Goal: Information Seeking & Learning: Learn about a topic

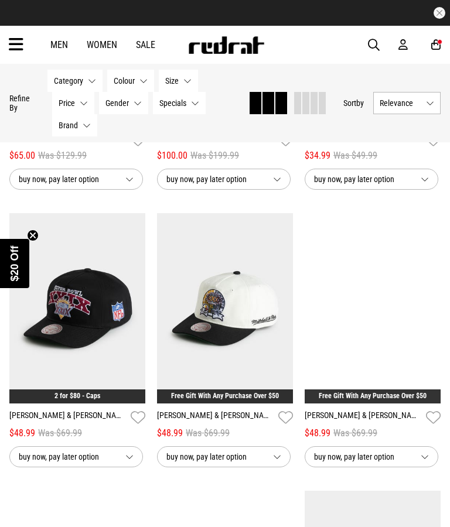
scroll to position [1465, 0]
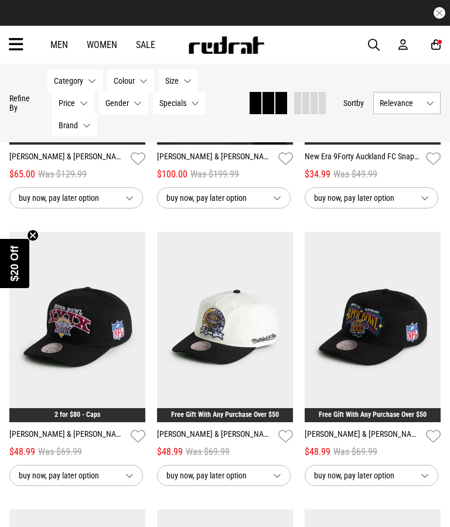
click at [378, 45] on span "button" at bounding box center [374, 45] width 12 height 14
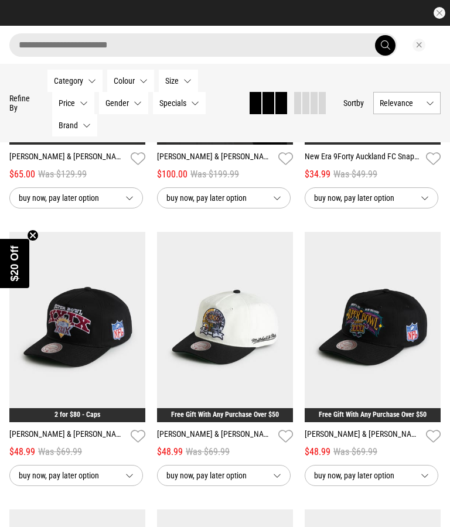
click at [293, 52] on input "search" at bounding box center [202, 44] width 387 height 23
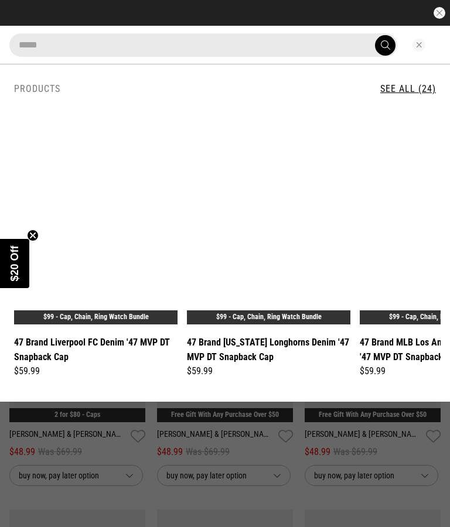
type input "*****"
click at [385, 45] on button "submit" at bounding box center [385, 45] width 20 height 20
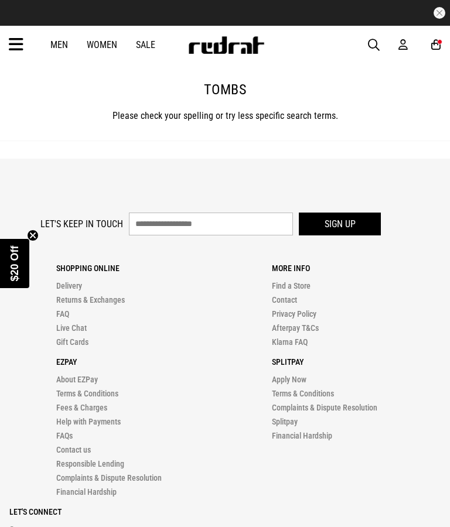
click at [371, 42] on span "button" at bounding box center [374, 45] width 12 height 14
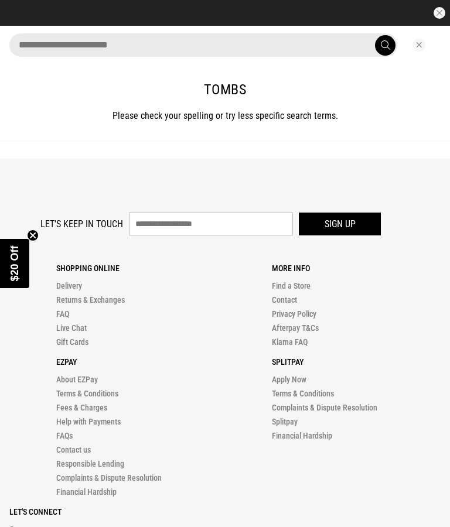
click at [301, 40] on input "search" at bounding box center [202, 44] width 387 height 23
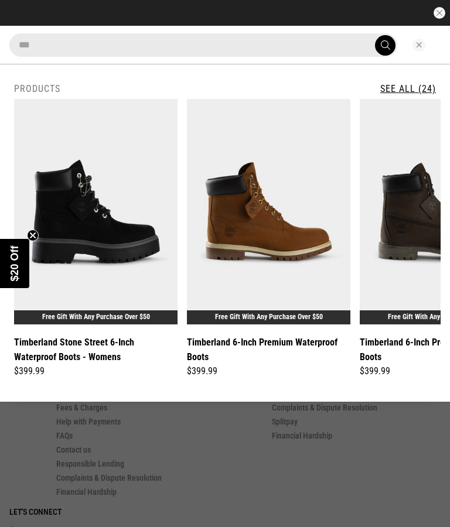
click at [385, 45] on button "submit" at bounding box center [385, 45] width 20 height 20
type input "*"
click at [385, 45] on button "submit" at bounding box center [385, 45] width 20 height 20
type input "*"
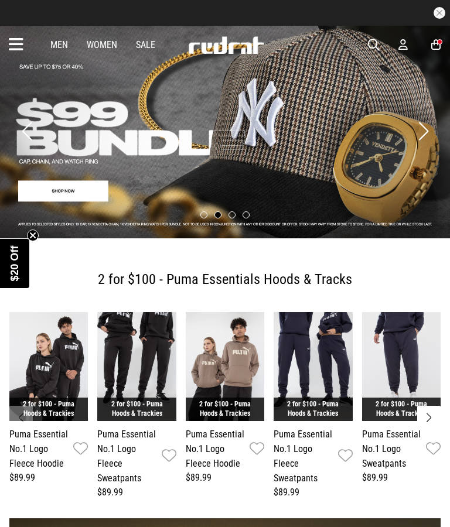
click at [445, 9] on article "30 Day Returns Free Delivery Over $175" at bounding box center [225, 13] width 450 height 26
click at [443, 16] on button "button" at bounding box center [439, 13] width 12 height 12
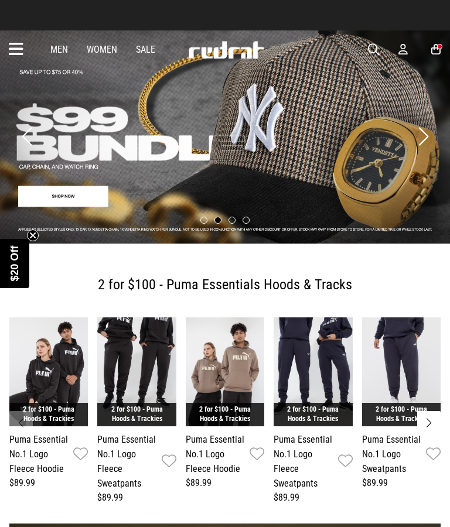
click at [33, 230] on circle "Close teaser" at bounding box center [33, 235] width 11 height 11
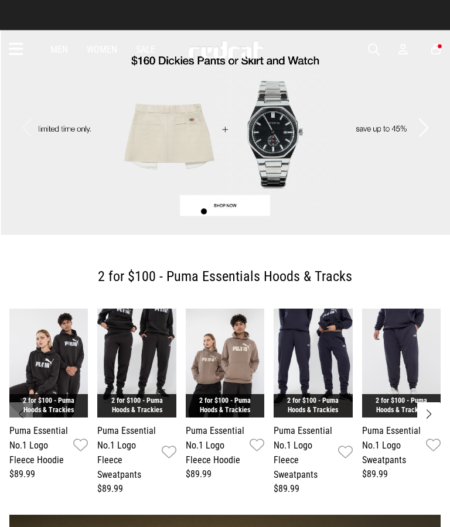
scroll to position [9, 0]
click at [20, 52] on icon at bounding box center [16, 49] width 15 height 19
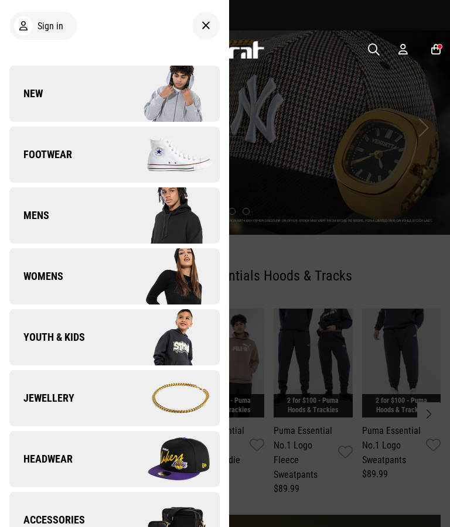
click at [140, 294] on img at bounding box center [166, 276] width 105 height 59
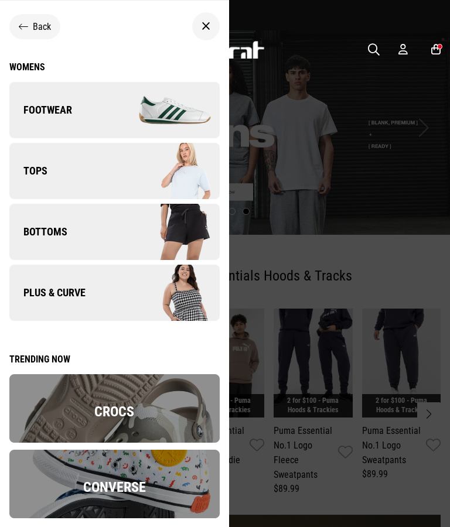
click at [169, 301] on img at bounding box center [166, 292] width 105 height 59
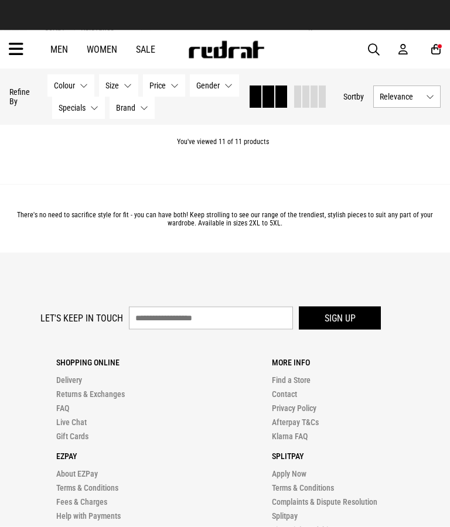
scroll to position [1229, 0]
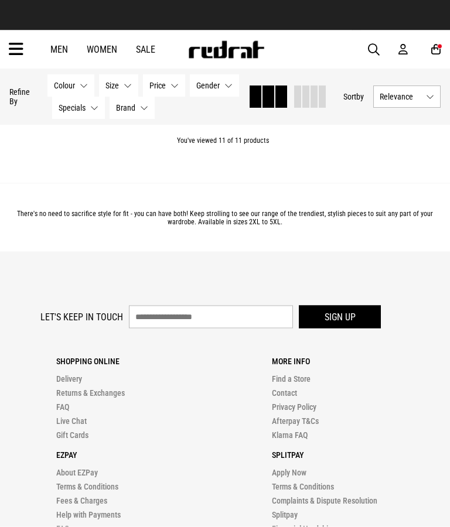
click at [15, 52] on icon at bounding box center [16, 49] width 15 height 19
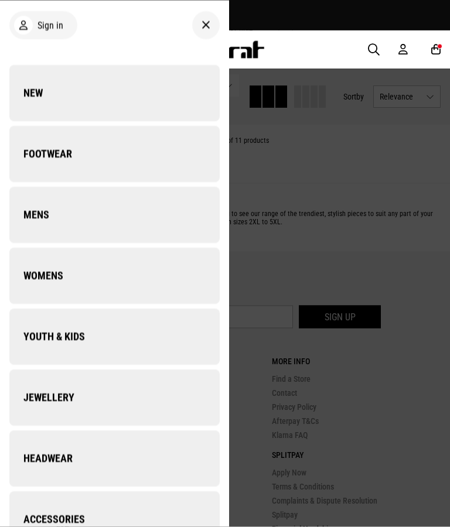
scroll to position [1230, 0]
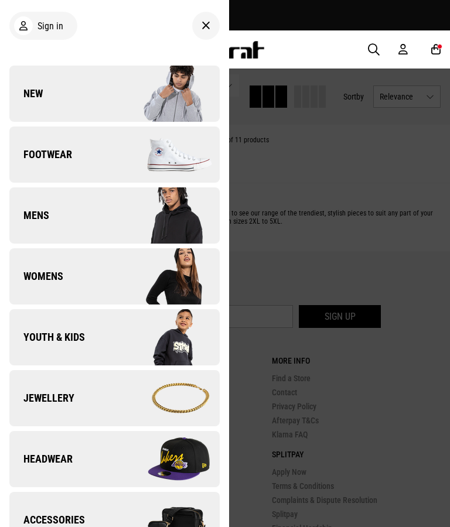
click at [128, 167] on img at bounding box center [166, 154] width 105 height 59
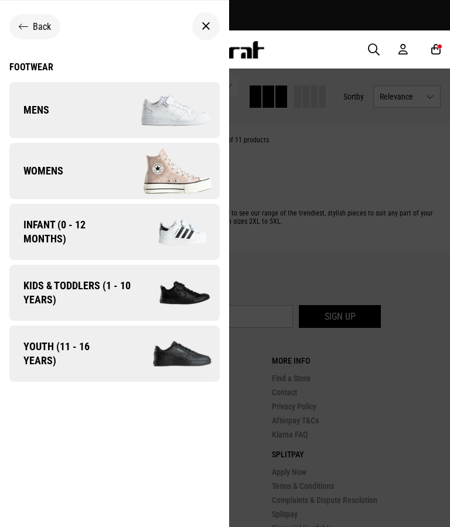
click at [212, 24] on div at bounding box center [206, 26] width 28 height 28
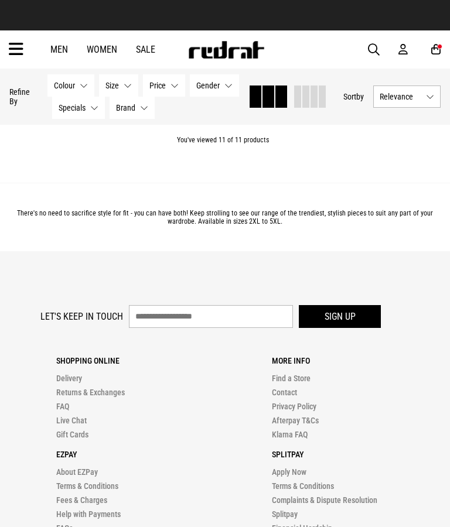
click at [369, 46] on span "button" at bounding box center [374, 50] width 12 height 14
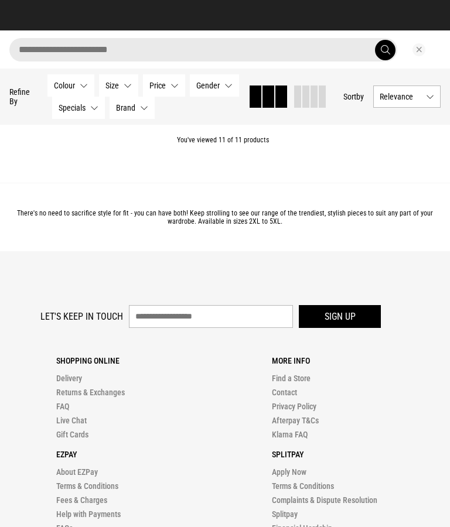
click at [260, 47] on input "search" at bounding box center [202, 49] width 387 height 23
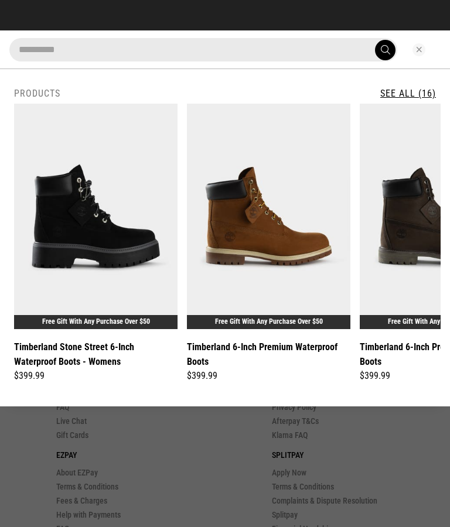
type input "**********"
click at [385, 49] on button "submit" at bounding box center [385, 50] width 20 height 20
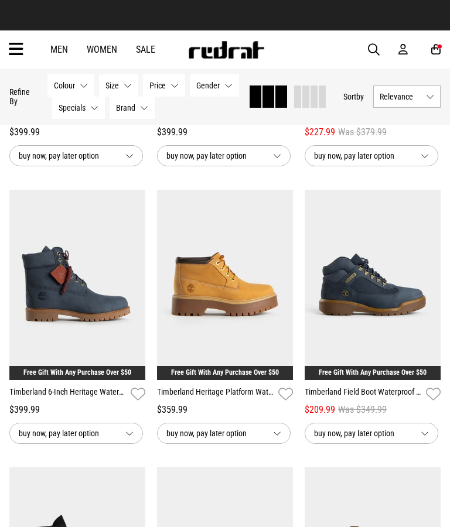
scroll to position [851, 0]
